Goal: Navigation & Orientation: Find specific page/section

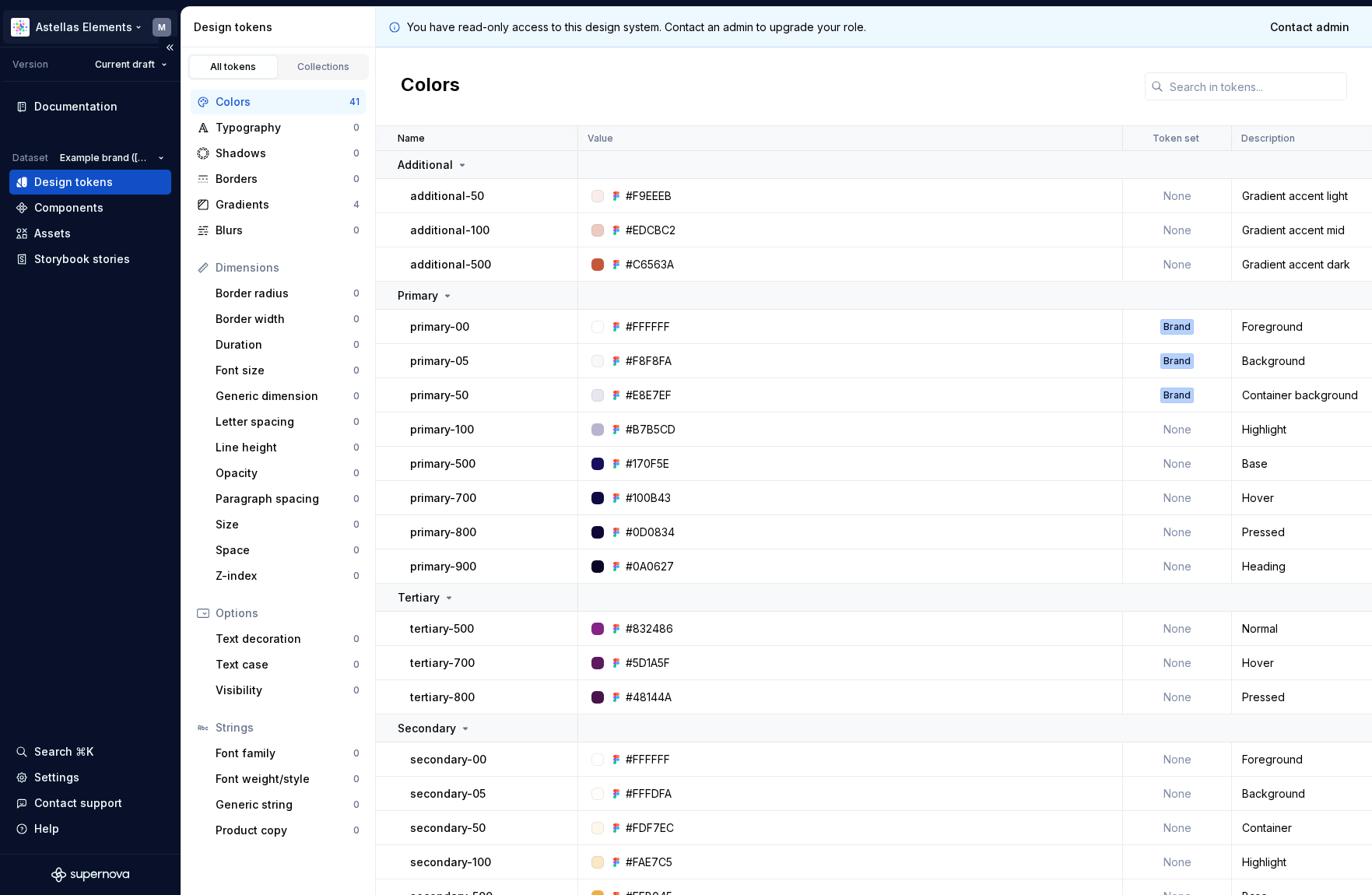
click at [74, 32] on html "Astellas Elements M Version Current draft Documentation Dataset Example brand (…" at bounding box center [686, 448] width 1372 height 895
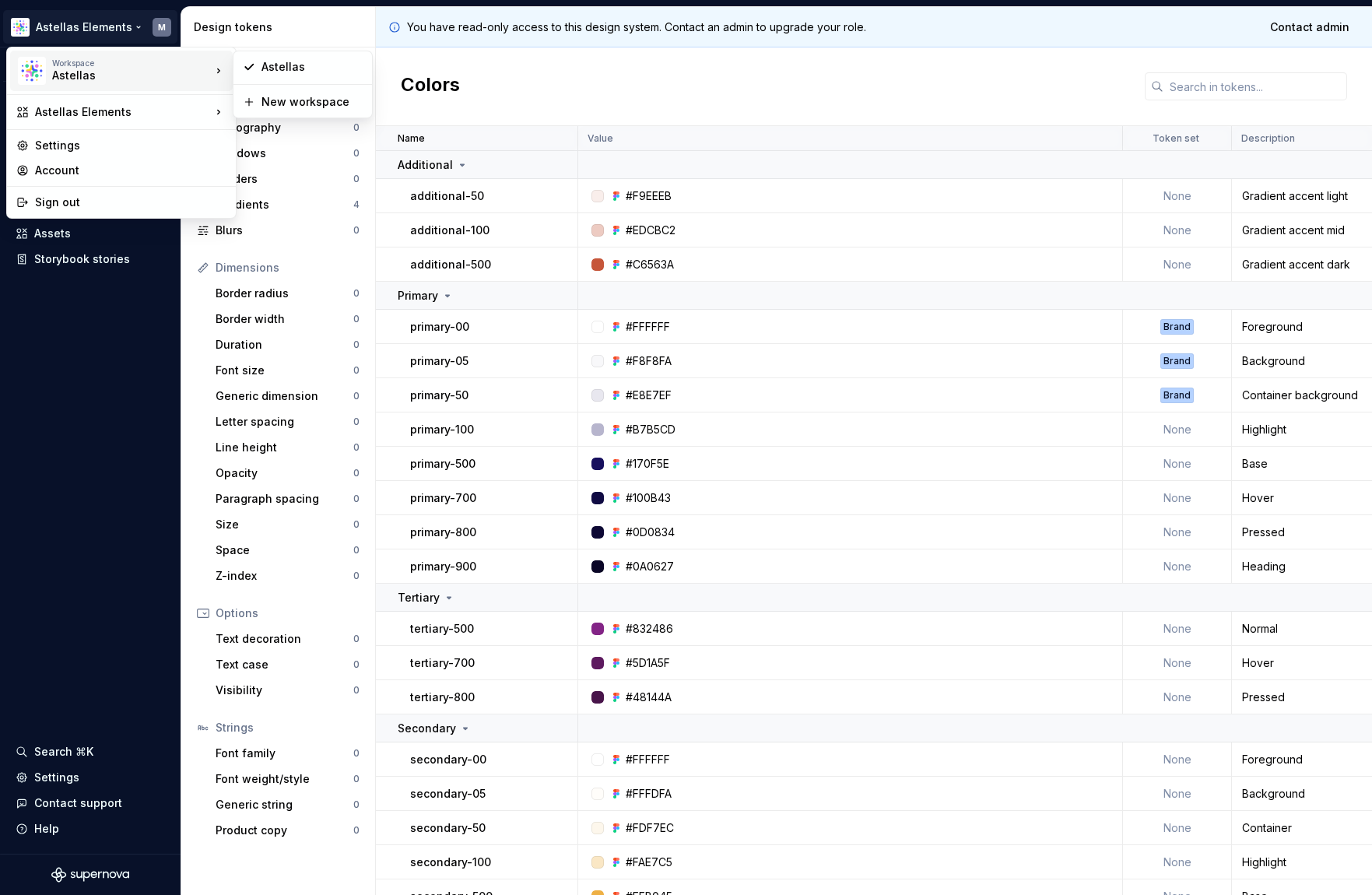
click at [65, 80] on div "Astellas" at bounding box center [118, 75] width 133 height 15
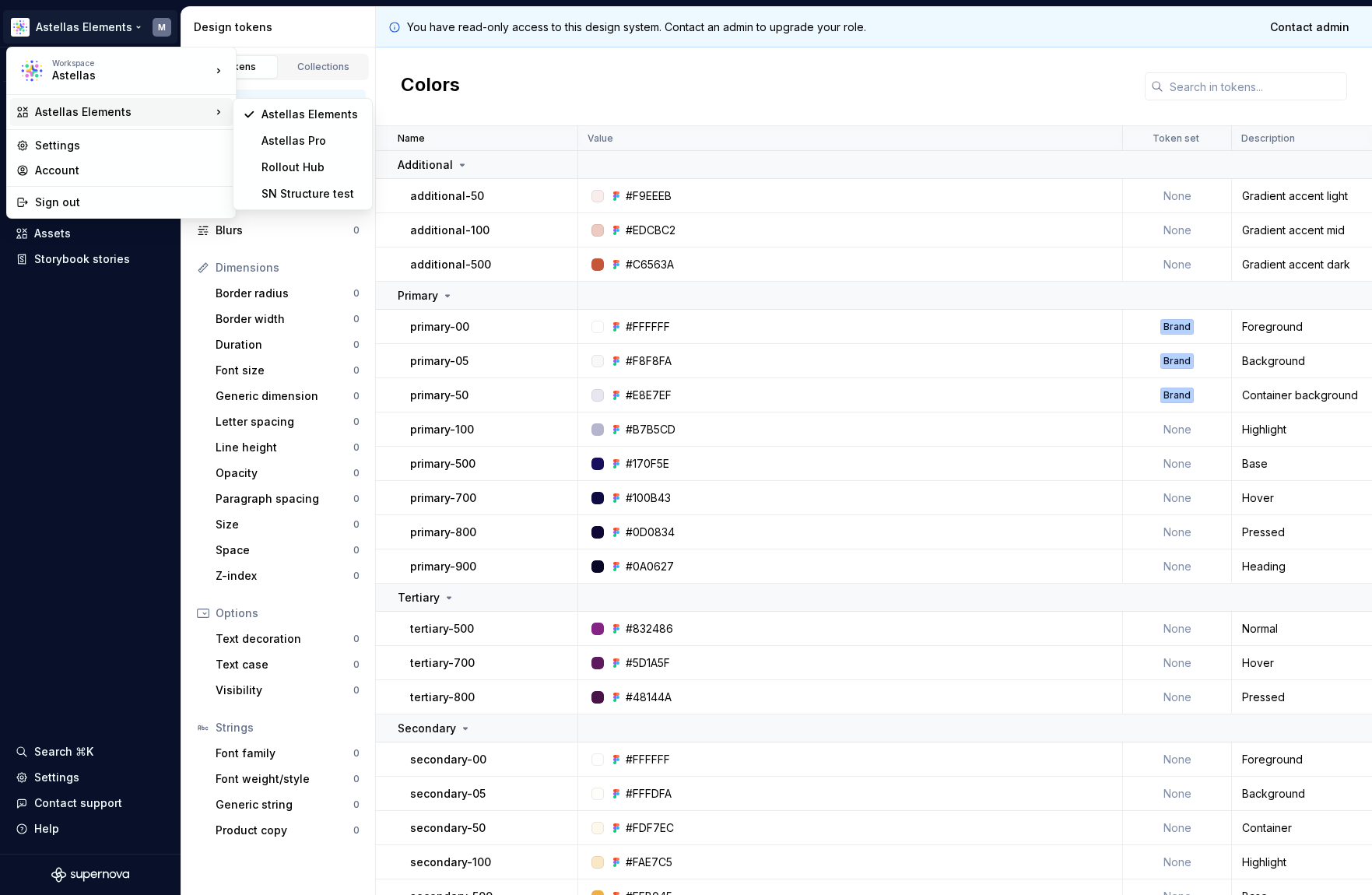
click at [80, 112] on div "Astellas Elements" at bounding box center [123, 112] width 176 height 15
click at [322, 142] on div "Astellas Pro" at bounding box center [312, 141] width 101 height 15
